Goal: Find specific page/section: Find specific page/section

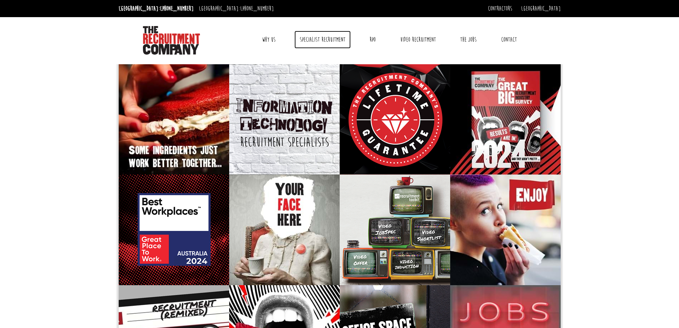
click at [315, 36] on link "Specialist Recruitment" at bounding box center [323, 40] width 56 height 18
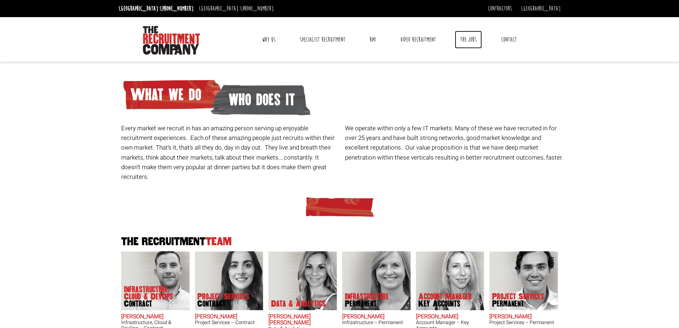
click at [466, 38] on link "The Jobs" at bounding box center [468, 40] width 27 height 18
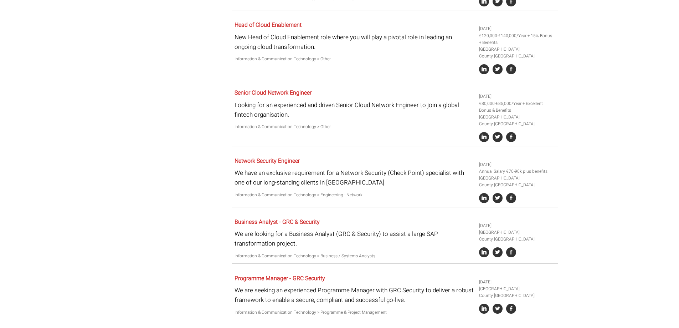
scroll to position [1103, 0]
